Goal: Browse casually

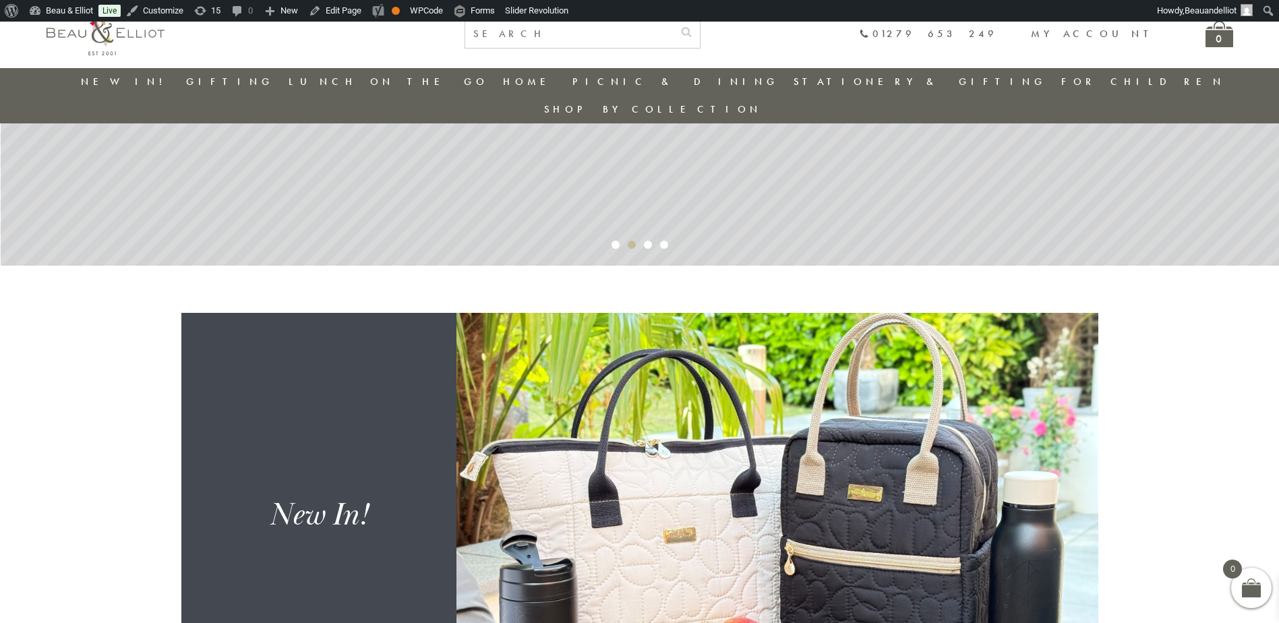
scroll to position [511, 0]
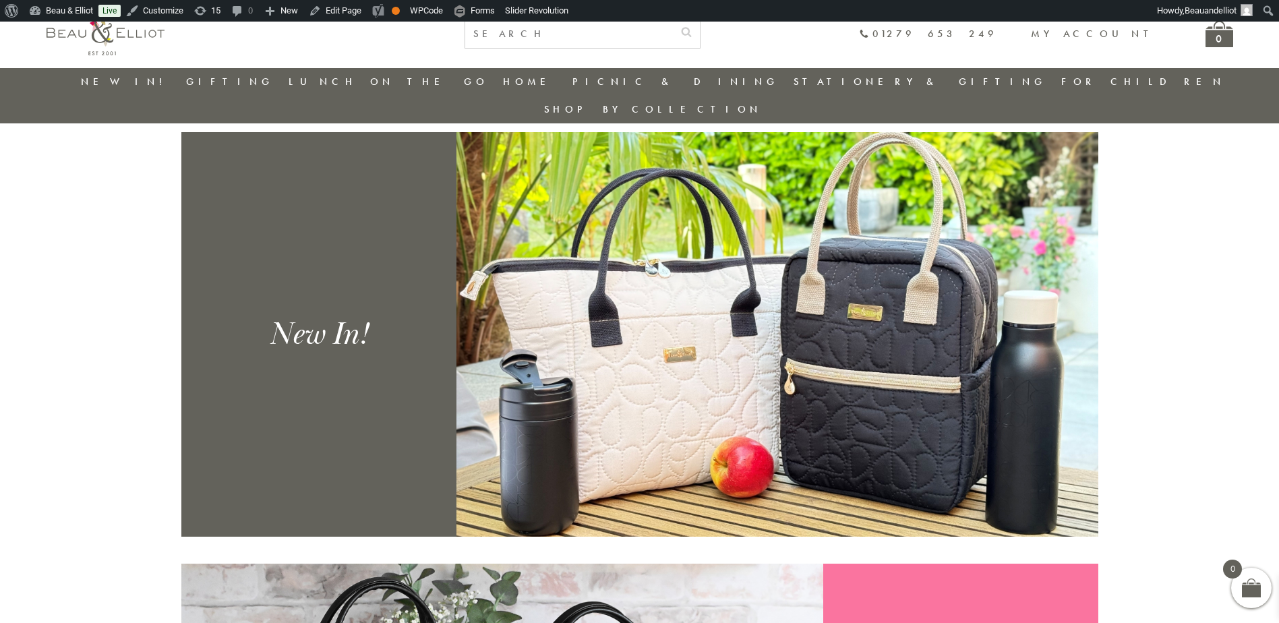
scroll to position [620, 0]
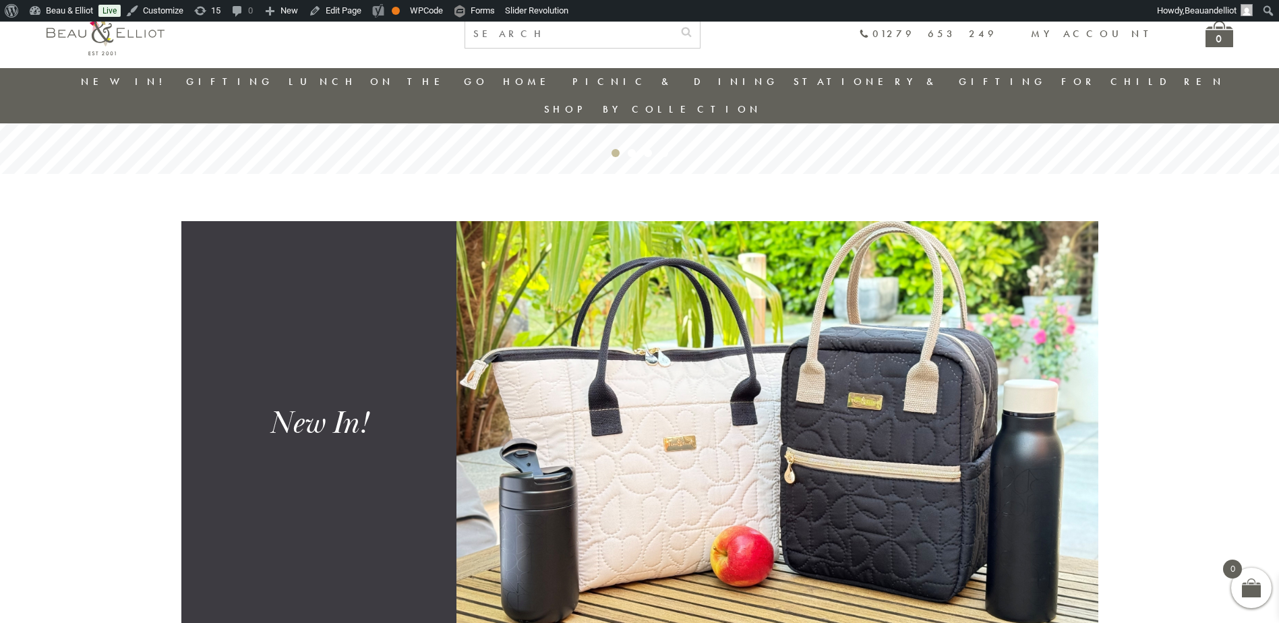
scroll to position [578, 0]
